Goal: Information Seeking & Learning: Learn about a topic

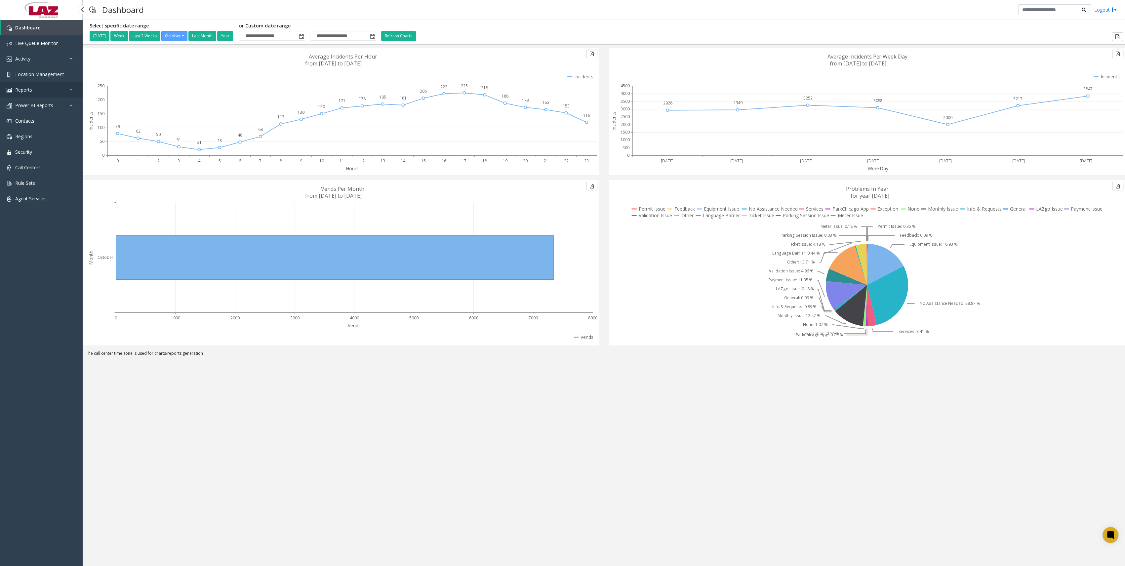
click at [39, 90] on link "Reports" at bounding box center [41, 90] width 83 height 16
click at [50, 197] on span "Power BI Reports" at bounding box center [34, 198] width 38 height 6
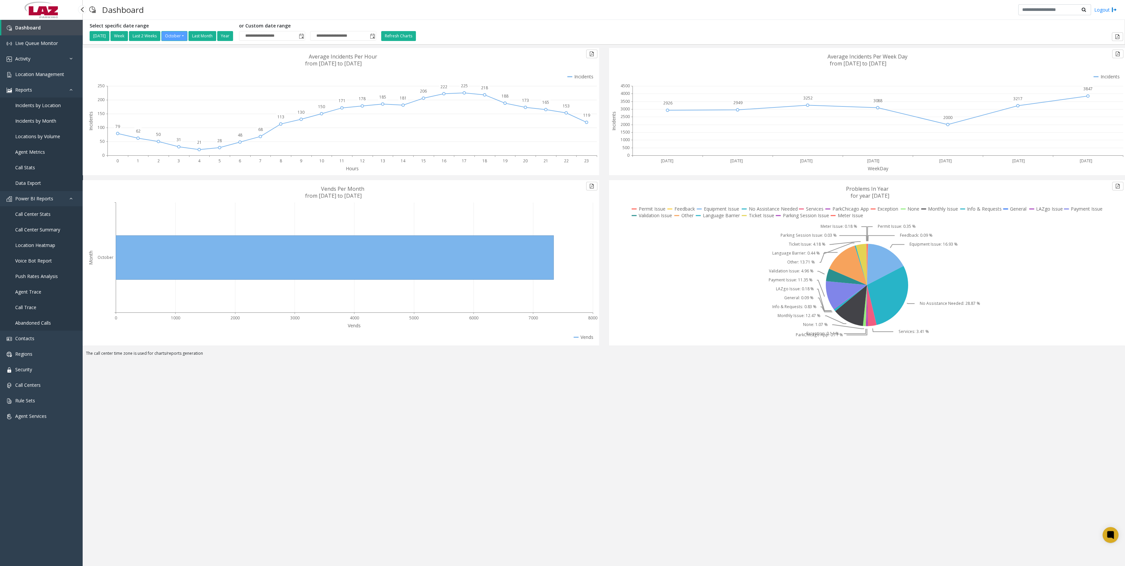
click at [45, 190] on link "Data Export" at bounding box center [41, 183] width 83 height 16
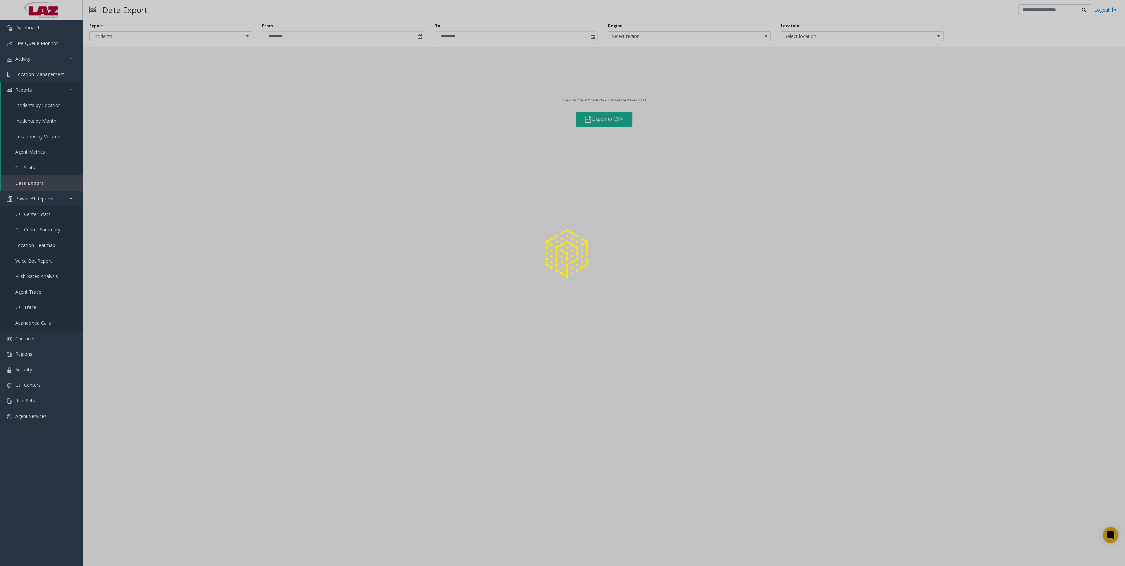
click at [727, 39] on div at bounding box center [562, 283] width 1125 height 566
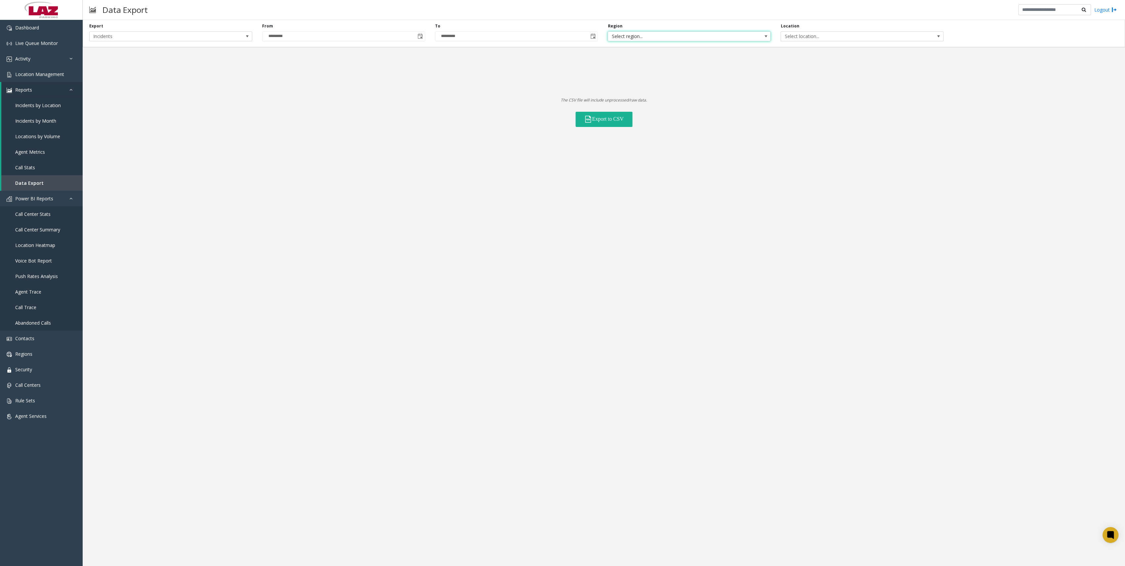
click at [733, 36] on span "Select region..." at bounding box center [673, 36] width 130 height 9
click at [141, 38] on span "Incidents" at bounding box center [155, 36] width 130 height 9
click at [144, 61] on Lanes "Voice Platform Lanes" at bounding box center [170, 64] width 161 height 9
click at [613, 119] on button "Export to CSV" at bounding box center [604, 119] width 57 height 15
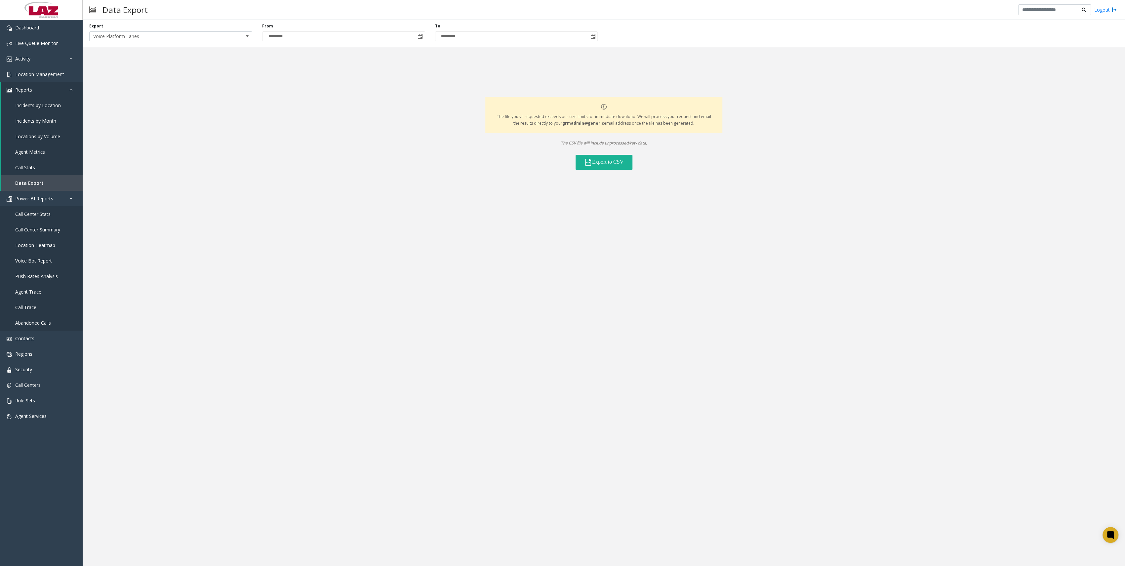
click at [571, 125] on b "grmadmin@generic" at bounding box center [583, 123] width 42 height 6
drag, startPoint x: 571, startPoint y: 125, endPoint x: 588, endPoint y: 125, distance: 17.2
click at [588, 125] on b "grmadmin@generic" at bounding box center [583, 123] width 42 height 6
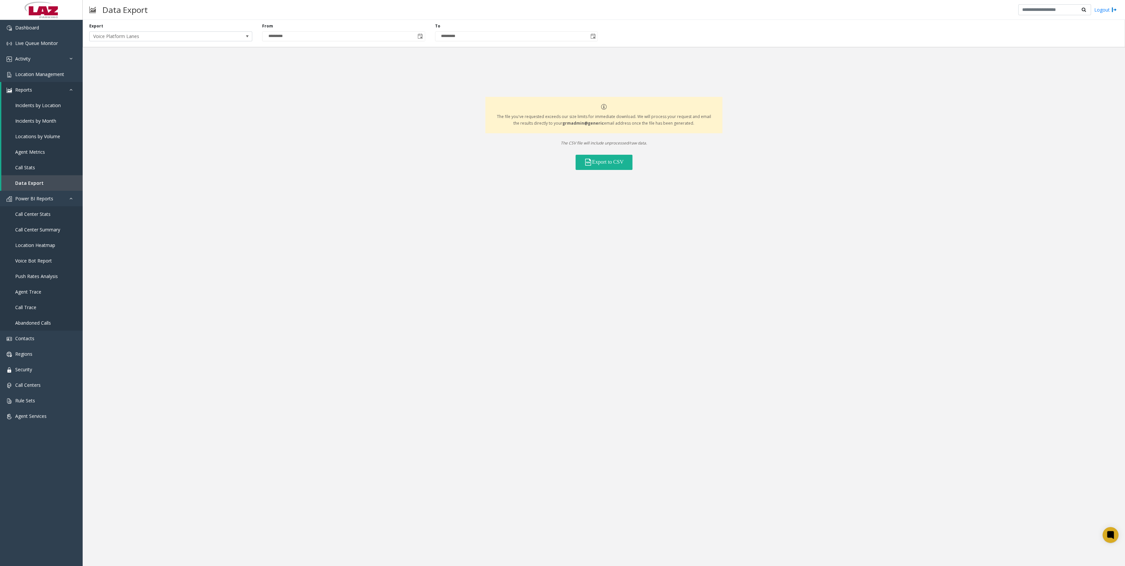
click at [661, 190] on div "Export Voice Platform Lanes From ********* To ********* The file you've request…" at bounding box center [604, 293] width 1043 height 546
click at [841, 205] on div "Export Voice Platform Lanes From ********* To ********* The file you've request…" at bounding box center [604, 293] width 1043 height 546
click at [1105, 10] on link "Logout" at bounding box center [1105, 9] width 22 height 7
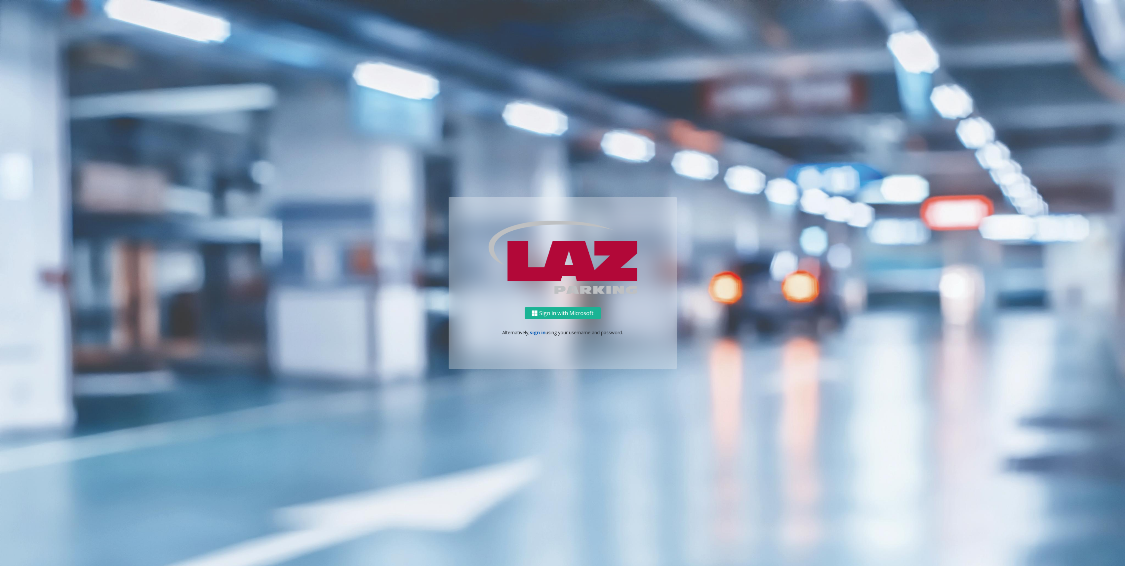
click at [542, 333] on link "sign in" at bounding box center [538, 332] width 16 height 6
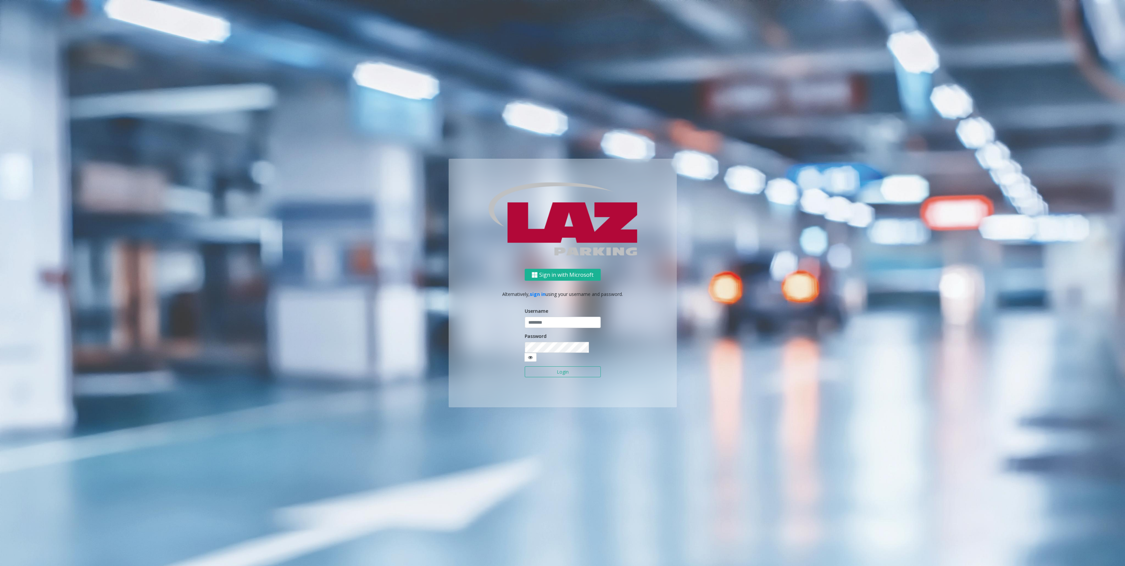
click at [543, 314] on label "Username" at bounding box center [536, 310] width 23 height 7
click at [545, 325] on input "text" at bounding box center [563, 322] width 76 height 11
type input "********"
click at [537, 353] on span at bounding box center [530, 357] width 12 height 9
click at [533, 355] on icon at bounding box center [530, 357] width 5 height 5
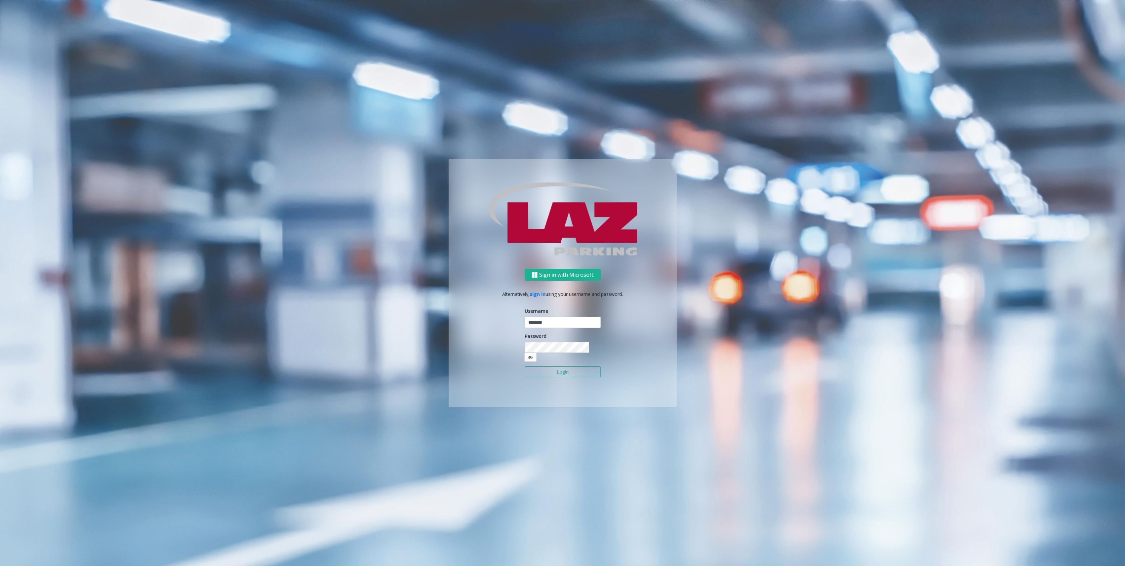
click at [582, 366] on button "Login" at bounding box center [563, 371] width 76 height 11
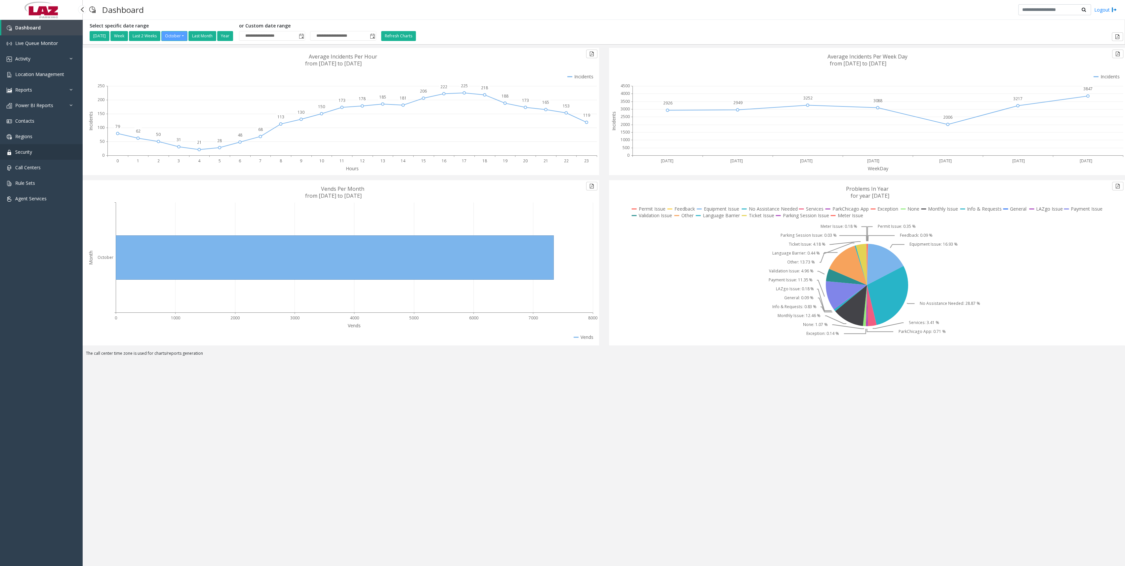
click at [48, 151] on link "Security" at bounding box center [41, 152] width 83 height 16
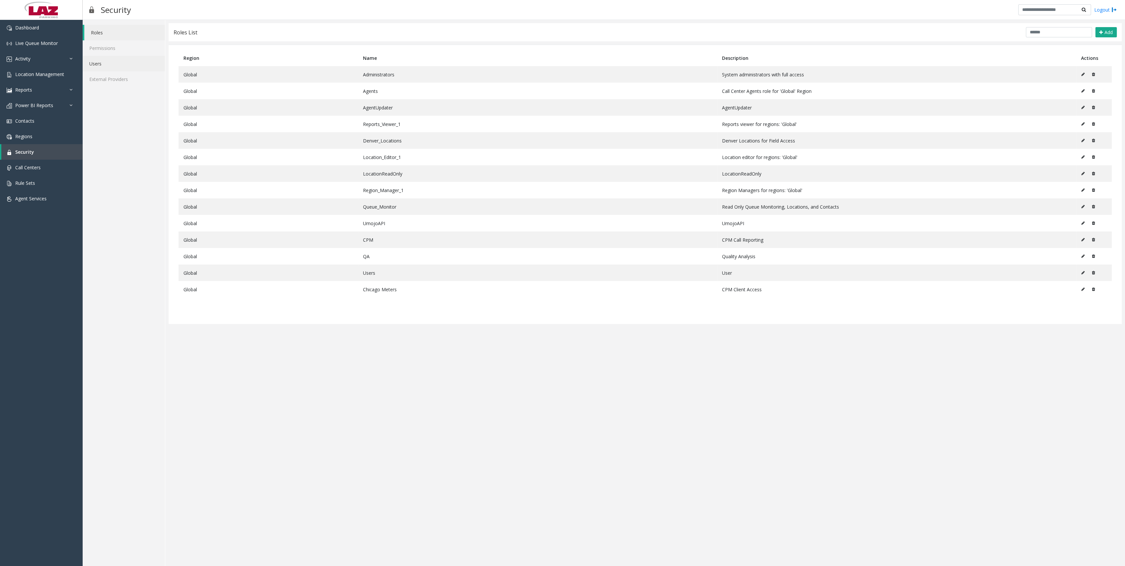
click at [99, 64] on link "Users" at bounding box center [124, 64] width 82 height 16
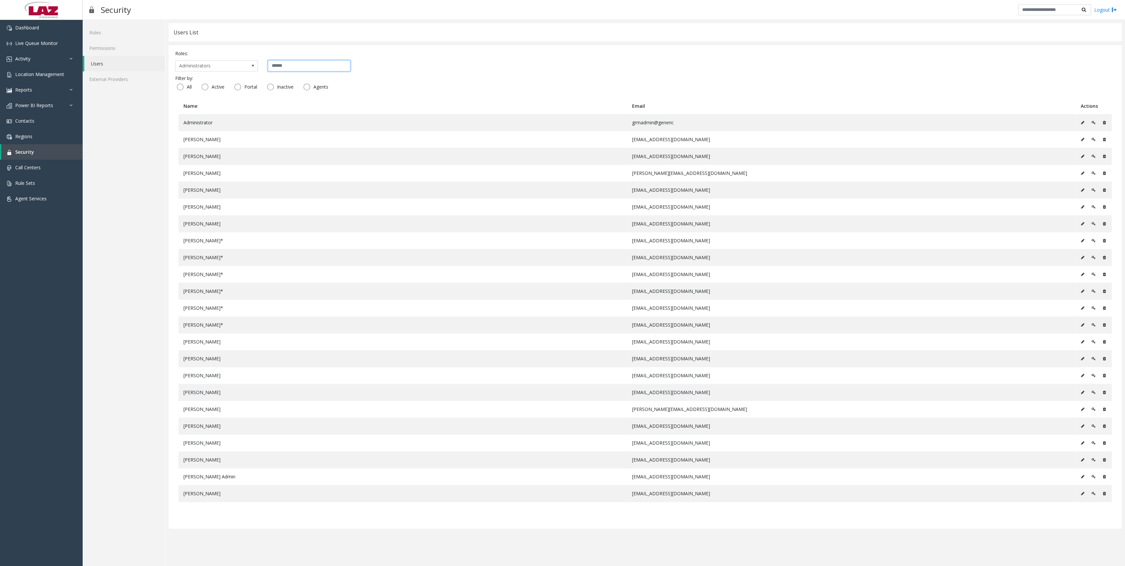
click at [283, 61] on input "text" at bounding box center [309, 65] width 83 height 11
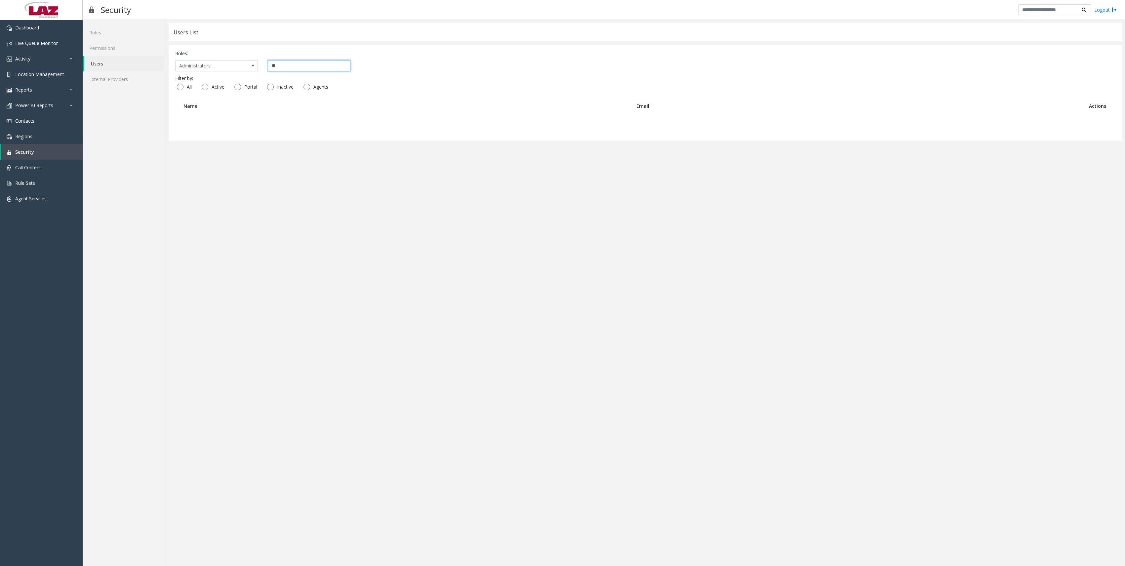
type input "*"
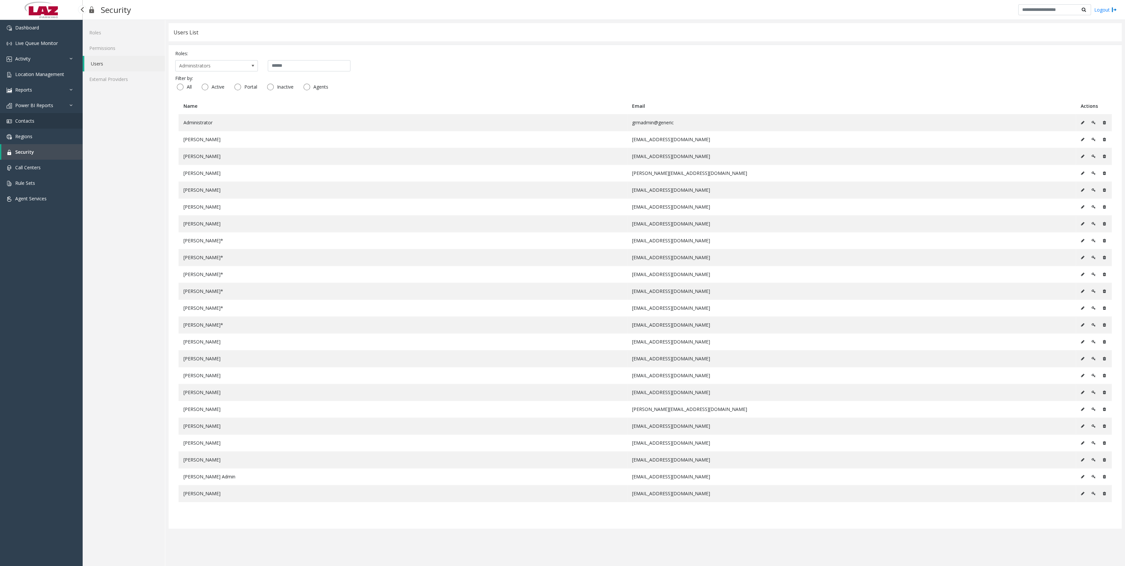
click at [50, 115] on link "Contacts" at bounding box center [41, 121] width 83 height 16
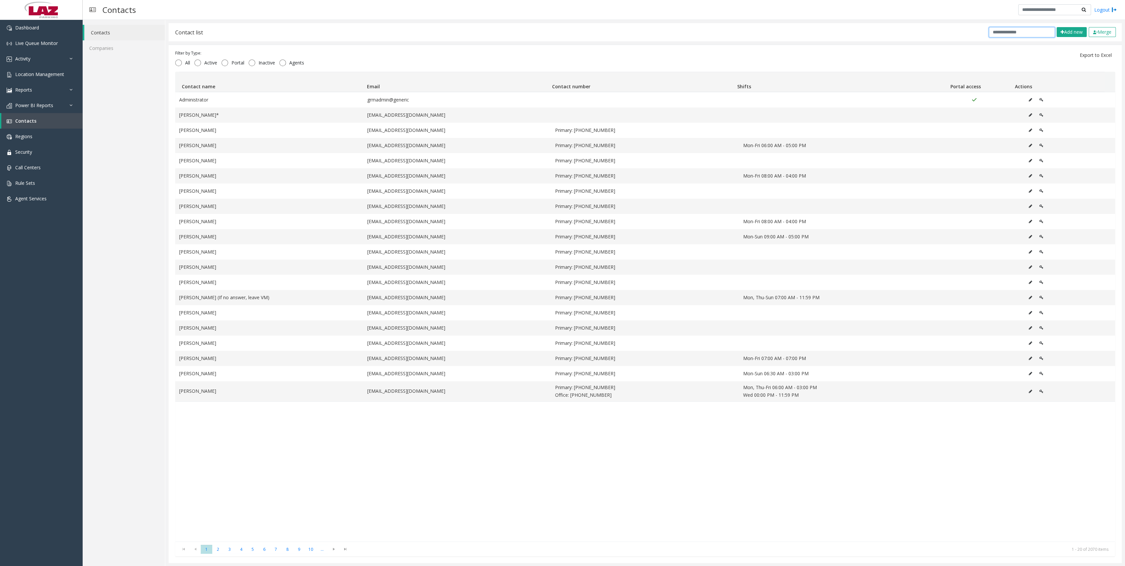
click at [993, 35] on input "text" at bounding box center [1022, 32] width 66 height 10
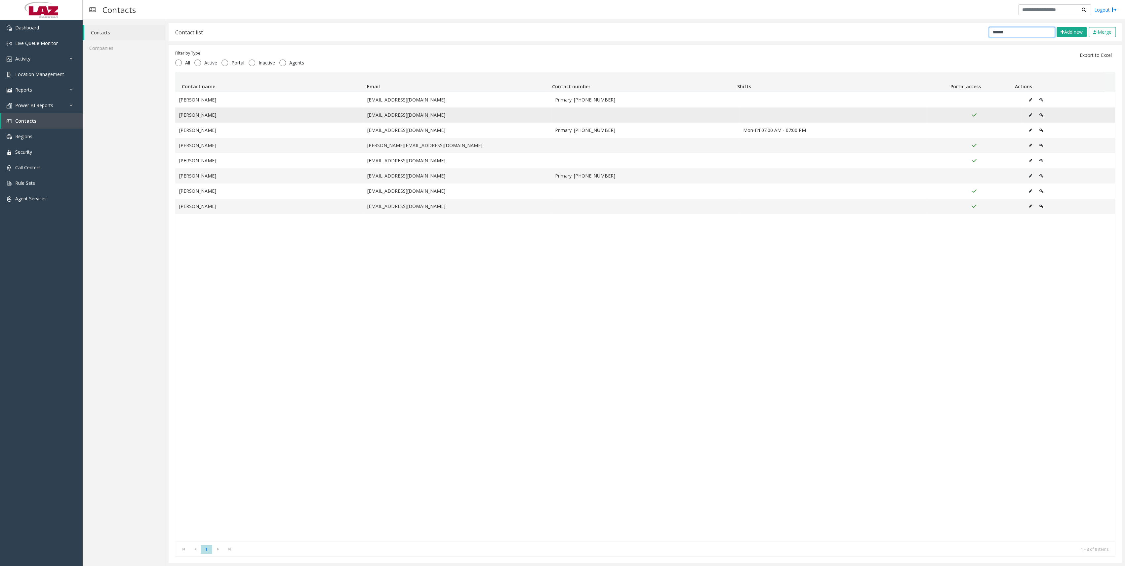
type input "******"
click at [1036, 116] on button "Data table" at bounding box center [1041, 115] width 11 height 10
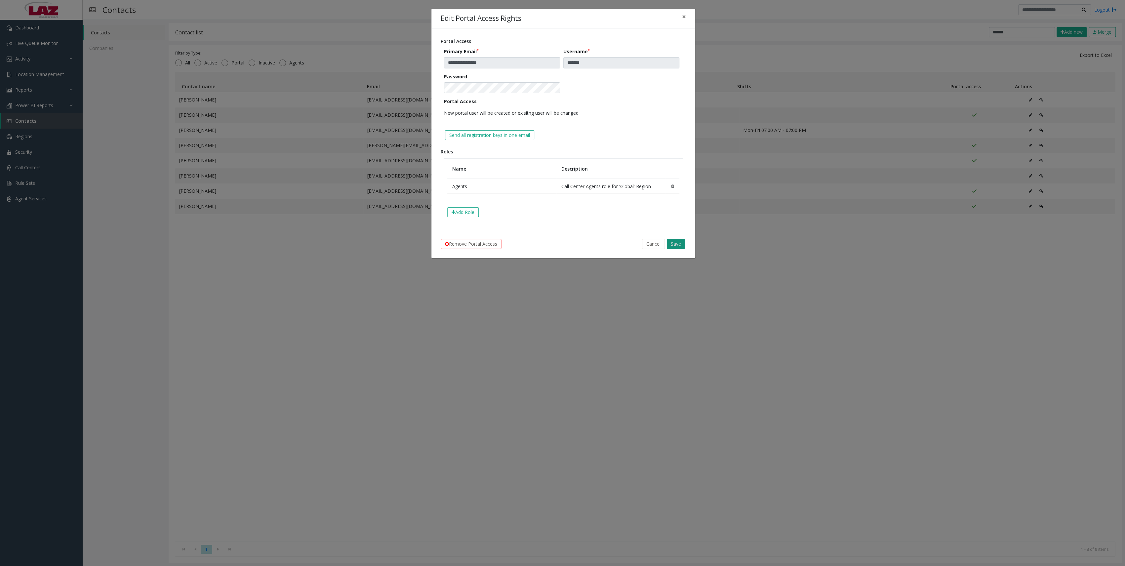
click at [675, 240] on button "Save" at bounding box center [676, 244] width 18 height 10
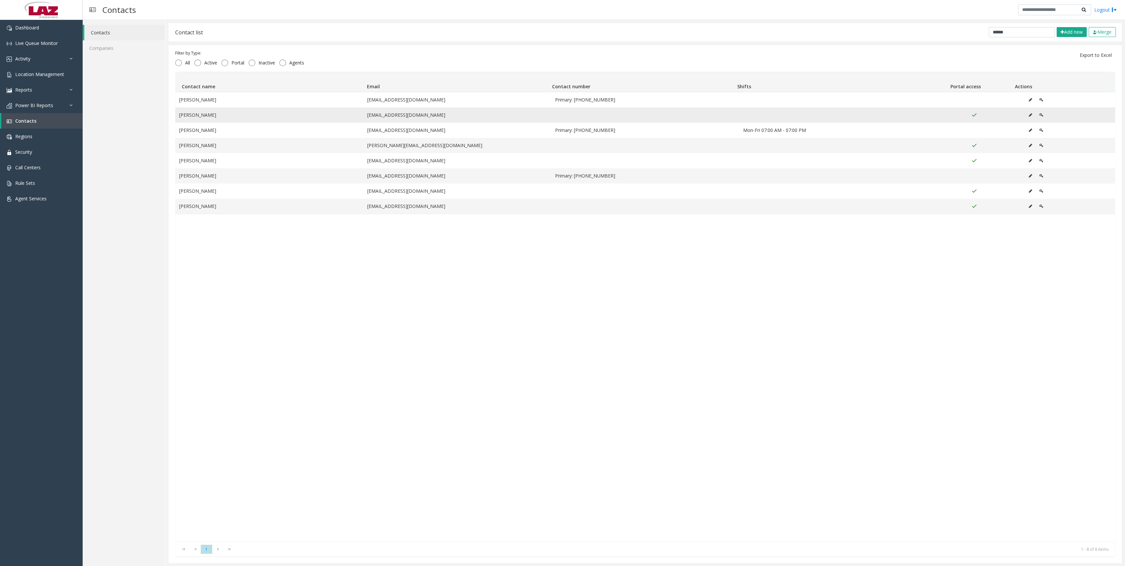
click at [1036, 111] on button "Data table" at bounding box center [1041, 115] width 11 height 10
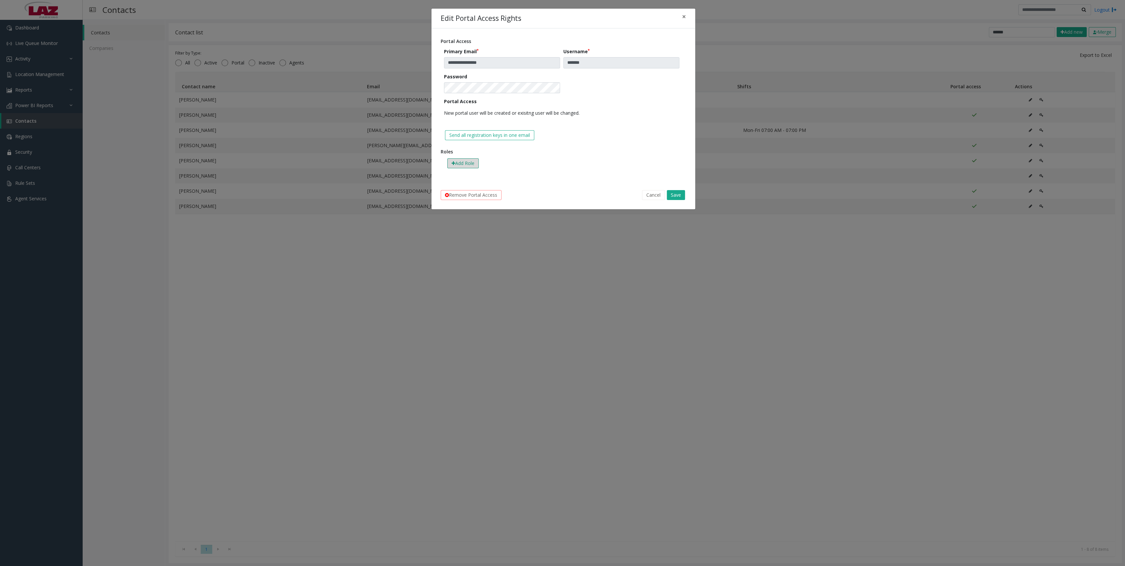
click at [471, 163] on button "Add Role" at bounding box center [462, 163] width 31 height 10
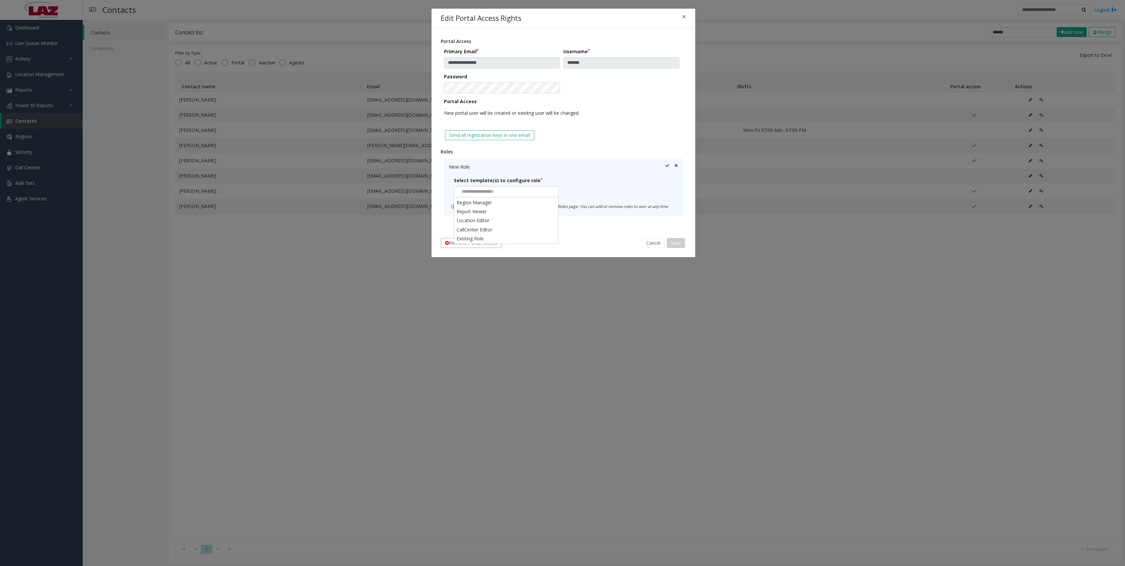
click at [510, 196] on div at bounding box center [506, 191] width 104 height 11
click at [491, 240] on li "Existing Role" at bounding box center [506, 238] width 102 height 9
click at [614, 193] on div at bounding box center [620, 191] width 104 height 11
click at [606, 203] on li "Administrators" at bounding box center [620, 202] width 102 height 9
click at [668, 165] on icon at bounding box center [667, 166] width 4 height 7
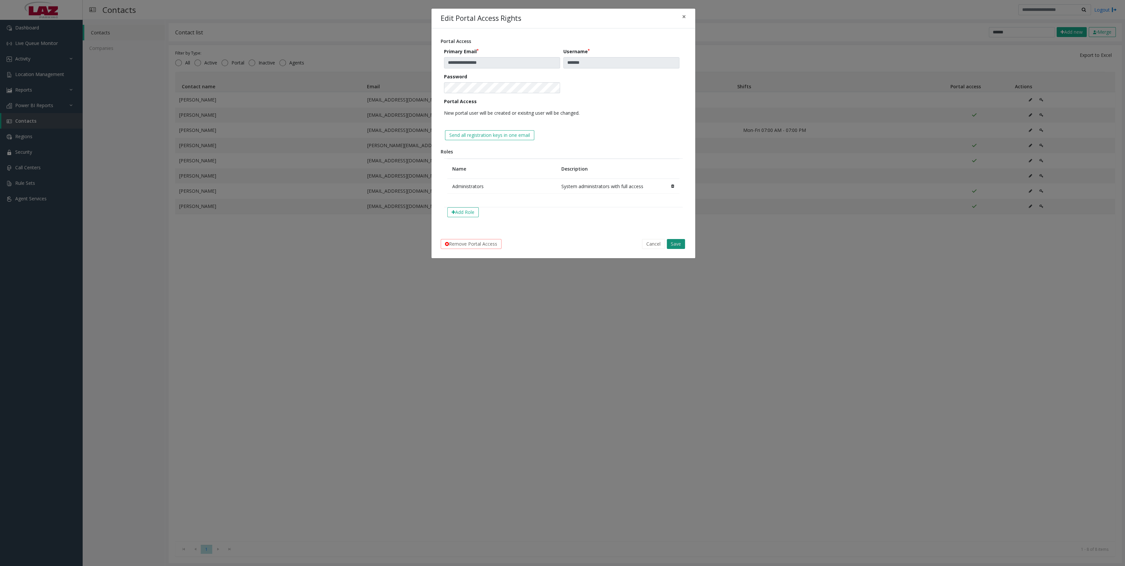
click at [680, 245] on button "Save" at bounding box center [676, 244] width 18 height 10
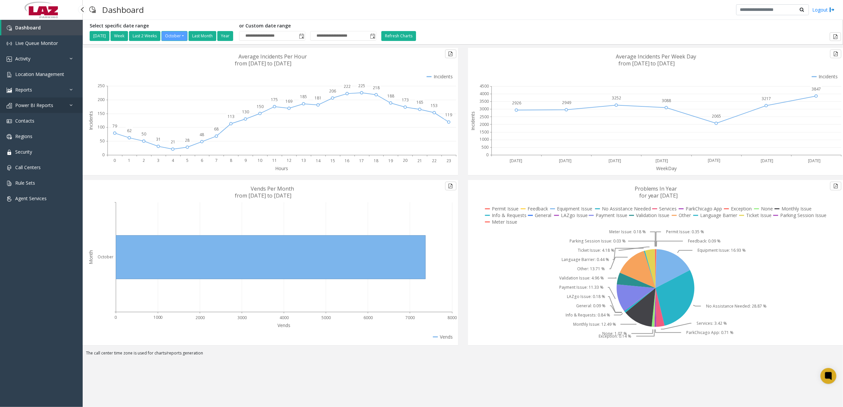
click at [44, 104] on span "Power BI Reports" at bounding box center [34, 105] width 38 height 6
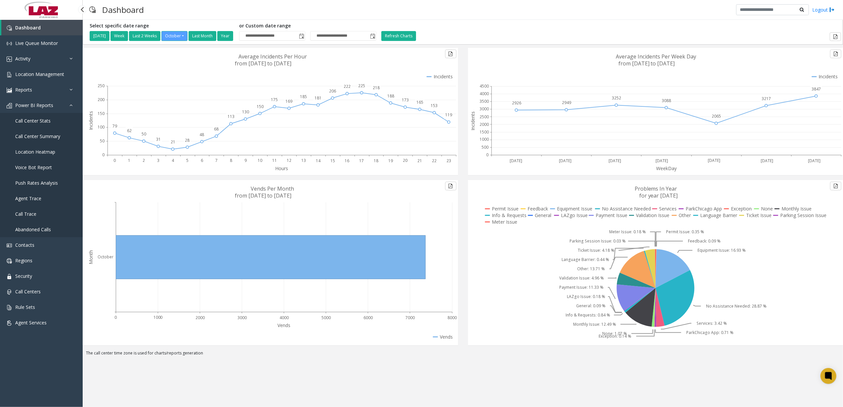
click at [44, 124] on link "Call Center Stats" at bounding box center [41, 121] width 83 height 16
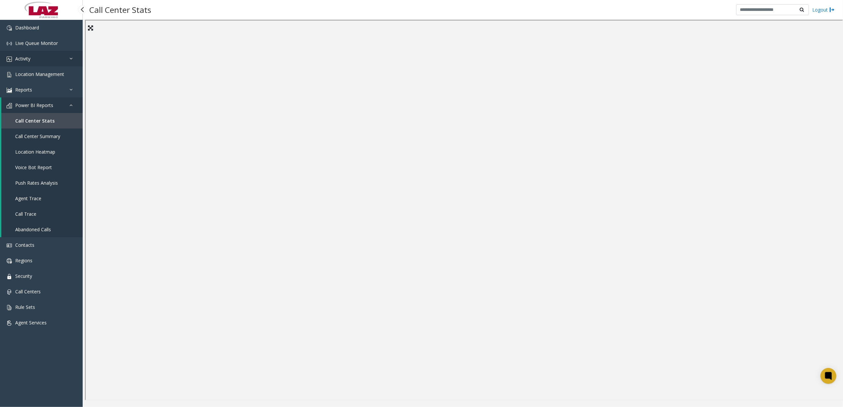
click at [46, 61] on link "Activity" at bounding box center [41, 59] width 83 height 16
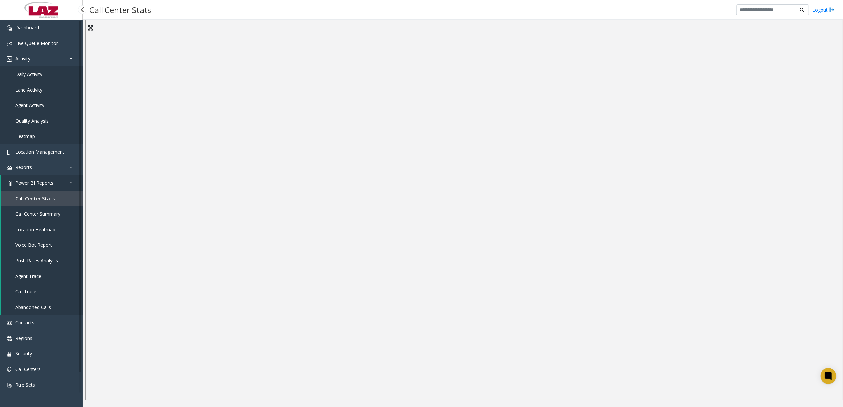
click at [34, 79] on link "Daily Activity" at bounding box center [41, 74] width 83 height 16
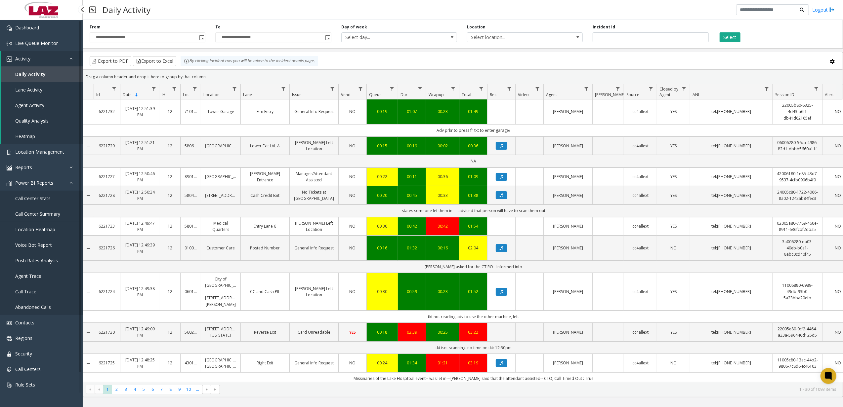
click at [56, 209] on link "Call Center Summary" at bounding box center [41, 214] width 83 height 16
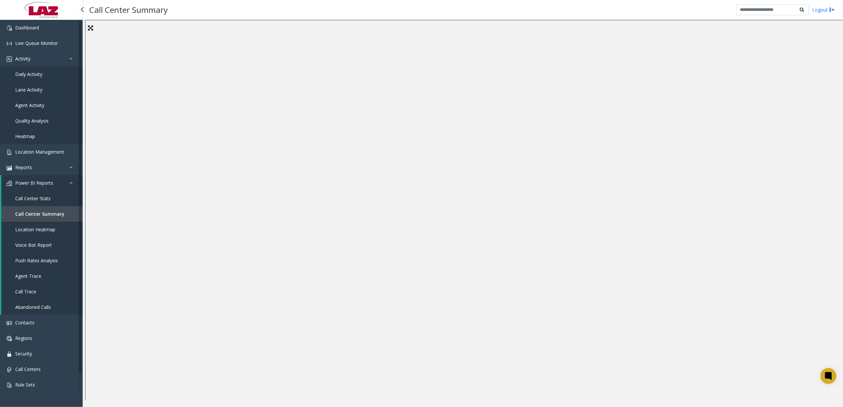
click at [36, 195] on link "Call Center Stats" at bounding box center [41, 199] width 81 height 16
click at [48, 211] on span "Call Center Summary" at bounding box center [37, 214] width 45 height 6
click at [54, 261] on span "Push Rates Analysis" at bounding box center [36, 261] width 43 height 6
click at [57, 218] on link "Call Center Summary" at bounding box center [41, 214] width 81 height 16
click at [40, 306] on span "Abandoned Calls" at bounding box center [33, 307] width 36 height 6
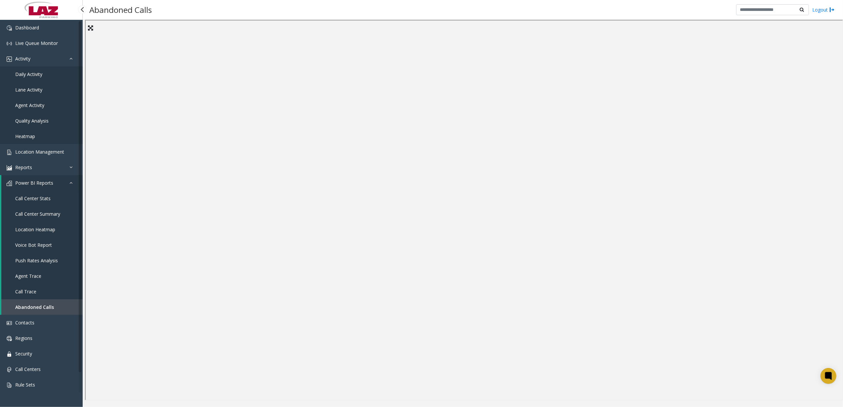
click at [48, 287] on link "Call Trace" at bounding box center [41, 292] width 81 height 16
click at [46, 277] on link "Agent Trace" at bounding box center [41, 276] width 81 height 16
click at [52, 237] on link "Voice Bot Report" at bounding box center [41, 245] width 81 height 16
click at [52, 230] on span "Location Heatmap" at bounding box center [35, 229] width 40 height 6
